Goal: Browse casually: Explore the website without a specific task or goal

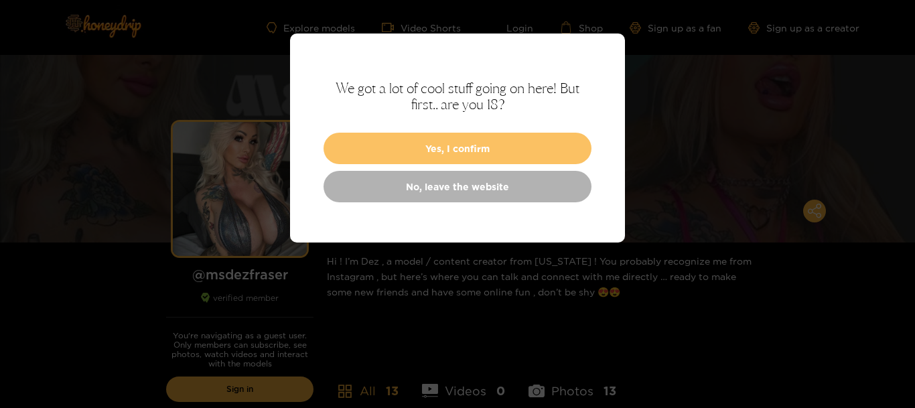
click at [468, 144] on button "Yes, I confirm" at bounding box center [457, 148] width 268 height 31
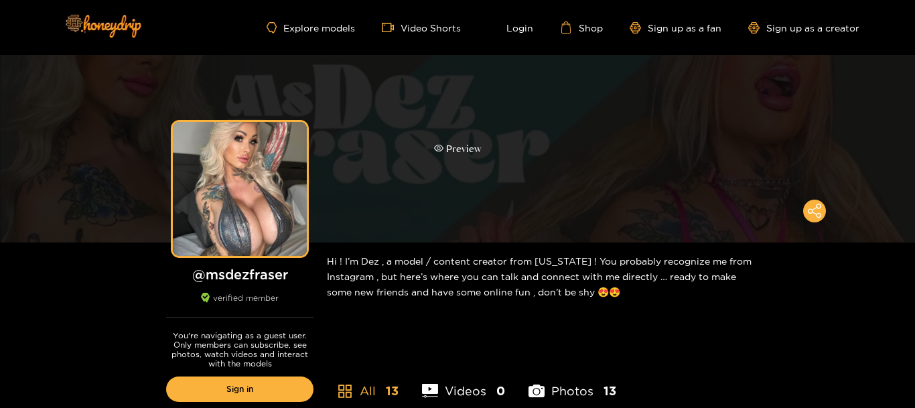
click at [447, 149] on div "Preview" at bounding box center [458, 148] width 48 height 15
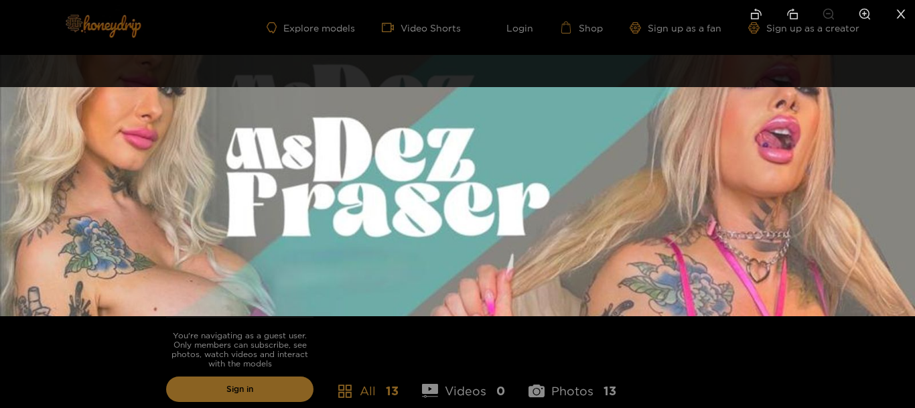
click at [447, 150] on img at bounding box center [457, 201] width 915 height 229
click at [577, 178] on img at bounding box center [457, 201] width 915 height 229
click at [608, 353] on div at bounding box center [457, 204] width 915 height 408
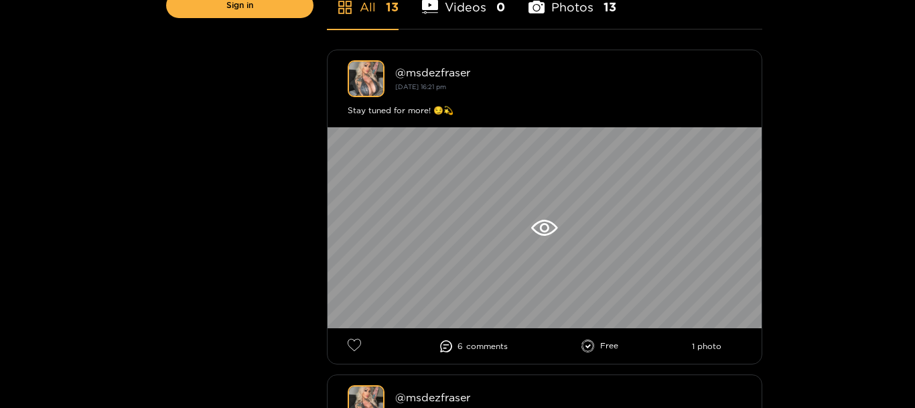
scroll to position [410, 0]
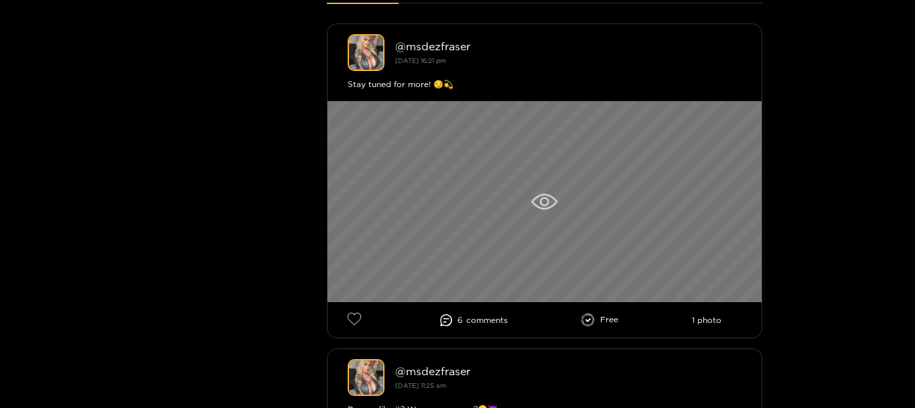
click at [542, 196] on icon at bounding box center [544, 202] width 26 height 16
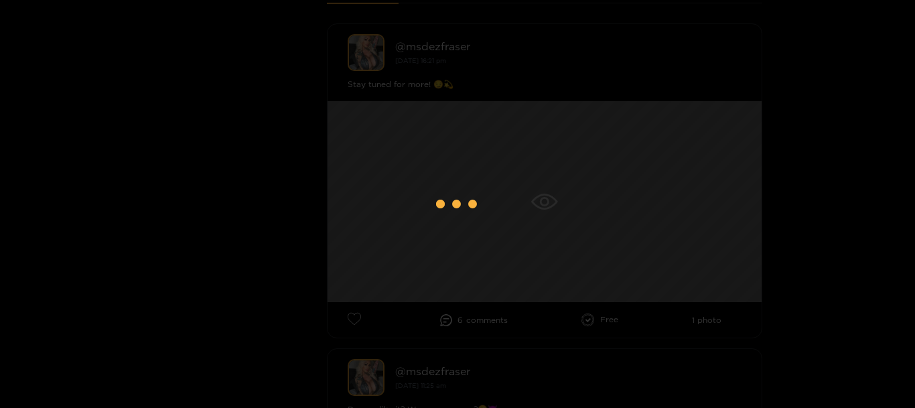
scroll to position [90, 0]
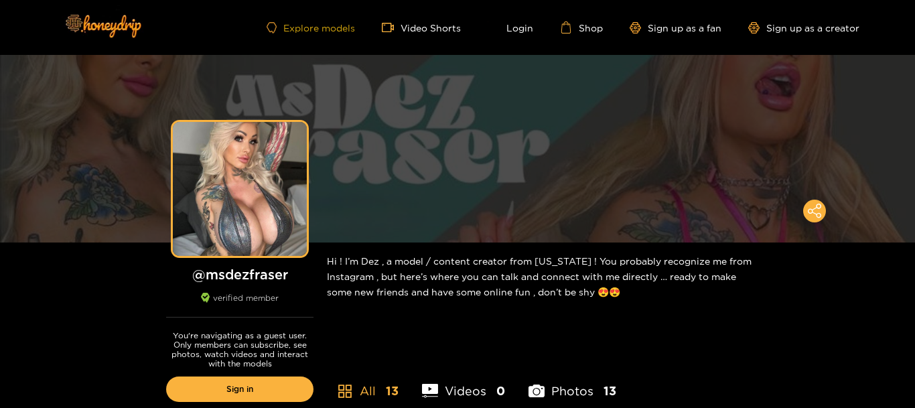
click at [312, 26] on link "Explore models" at bounding box center [310, 27] width 88 height 11
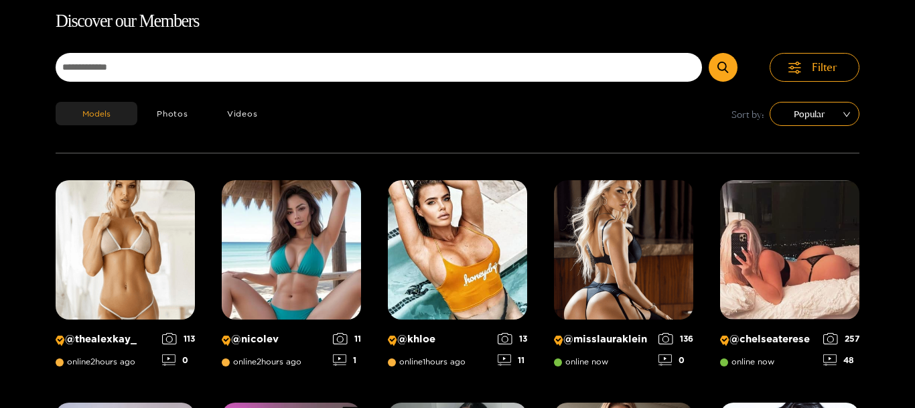
scroll to position [86, 0]
